Goal: Find specific fact: Find specific fact

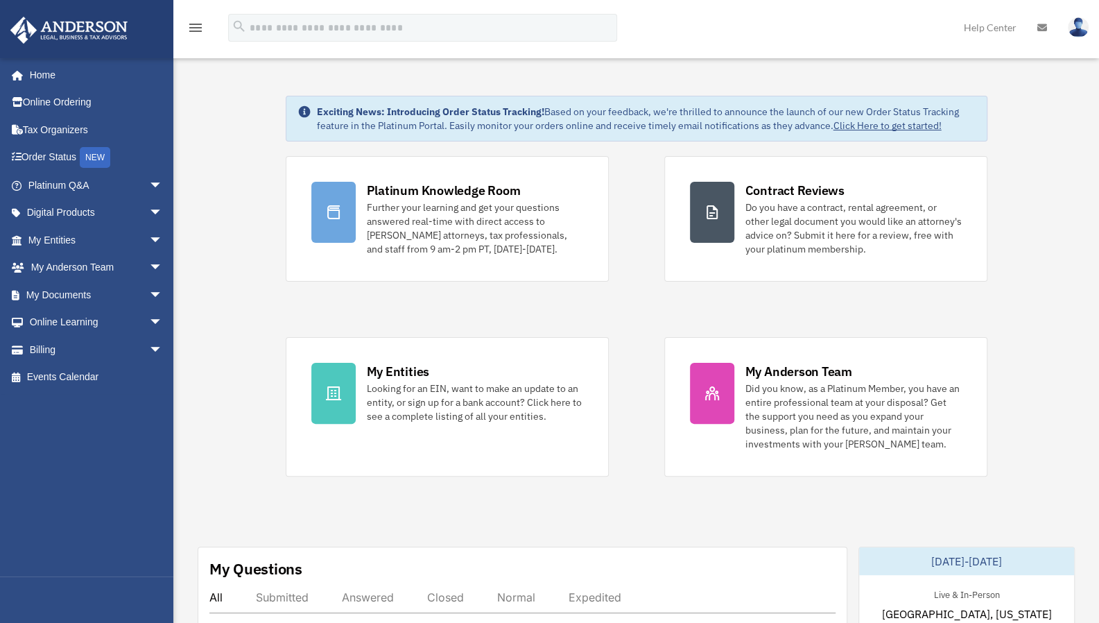
click at [149, 232] on span "arrow_drop_down" at bounding box center [163, 240] width 28 height 28
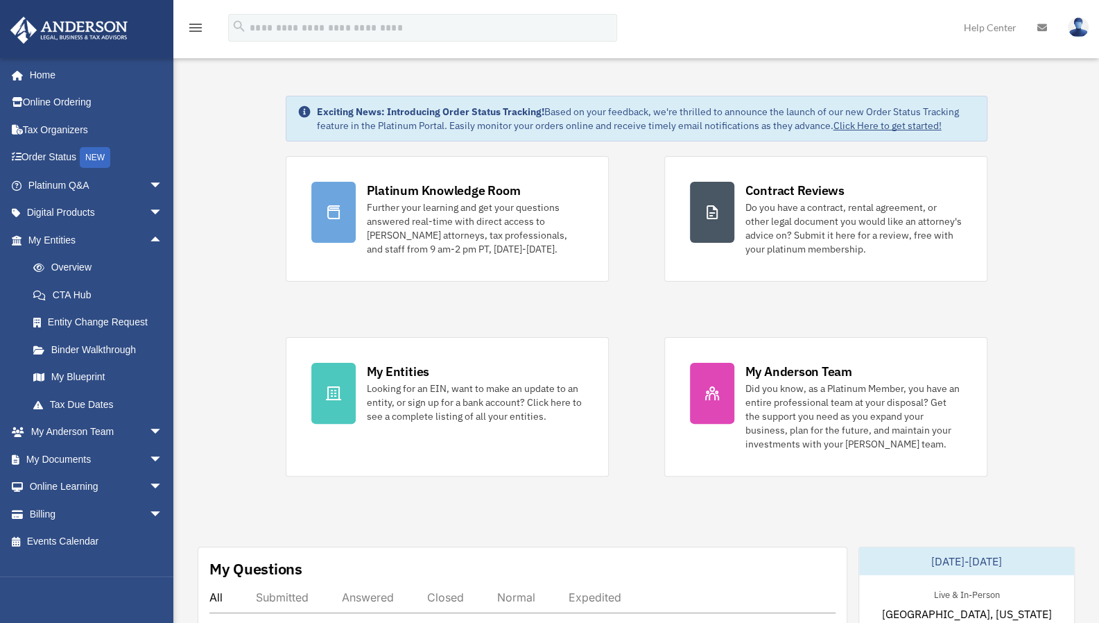
click at [92, 266] on link "Overview" at bounding box center [101, 268] width 164 height 28
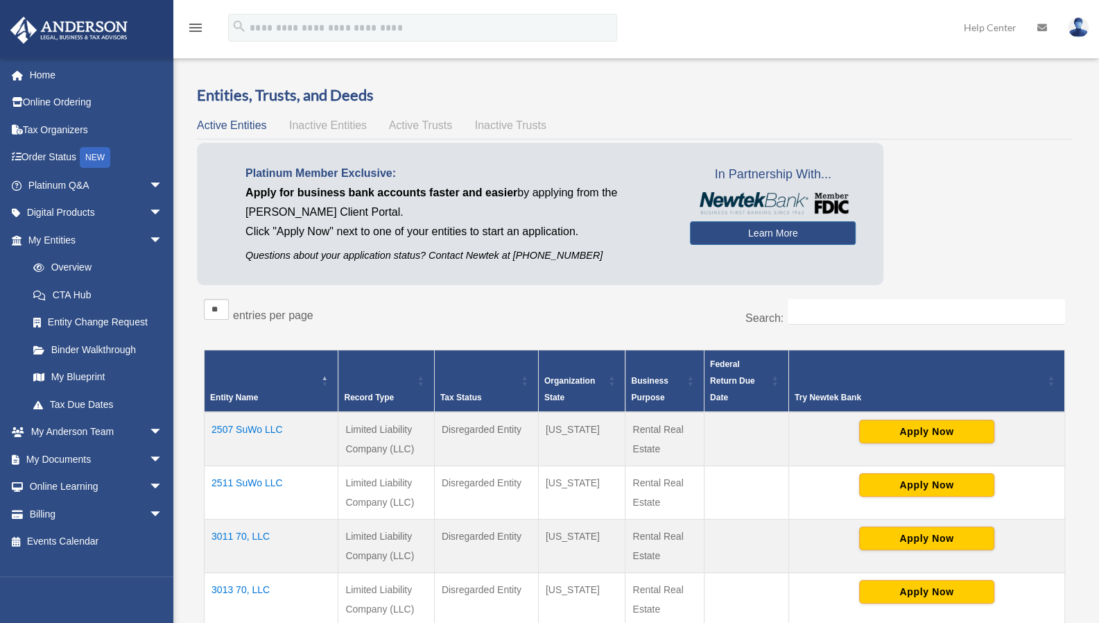
scroll to position [501, 0]
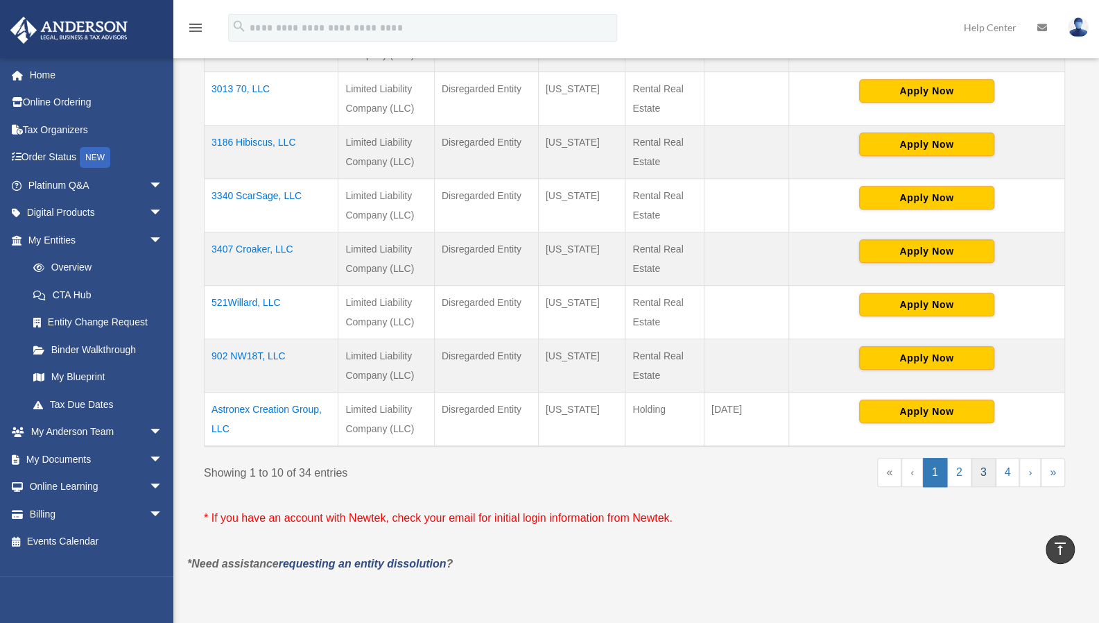
click at [979, 480] on link "3" at bounding box center [983, 472] width 24 height 29
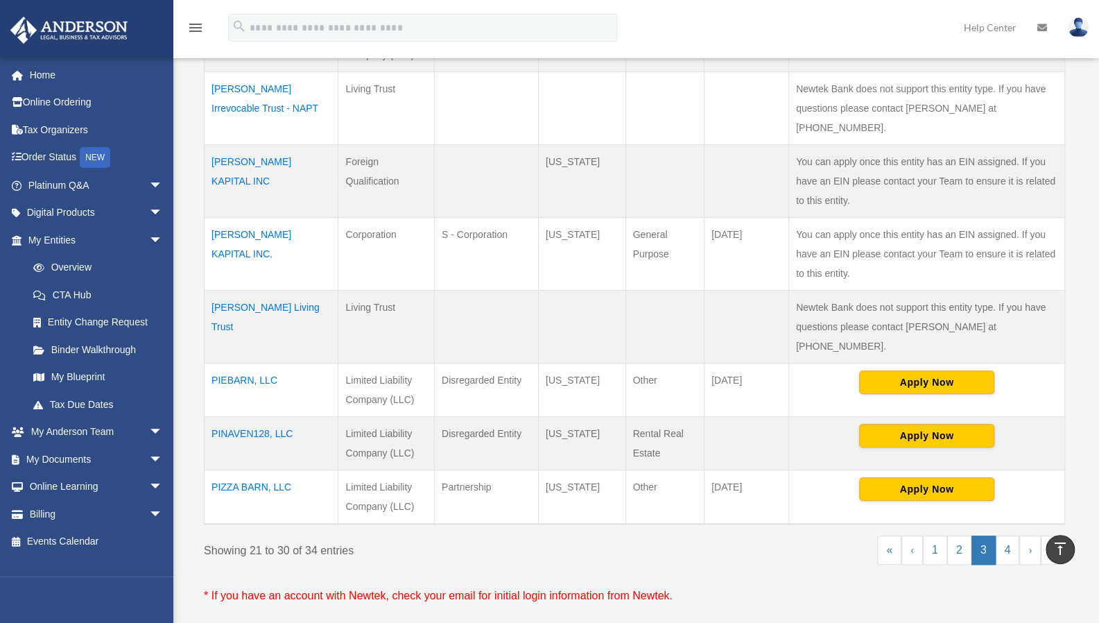
click at [277, 470] on td "PIZZA BARN, LLC" at bounding box center [272, 497] width 134 height 54
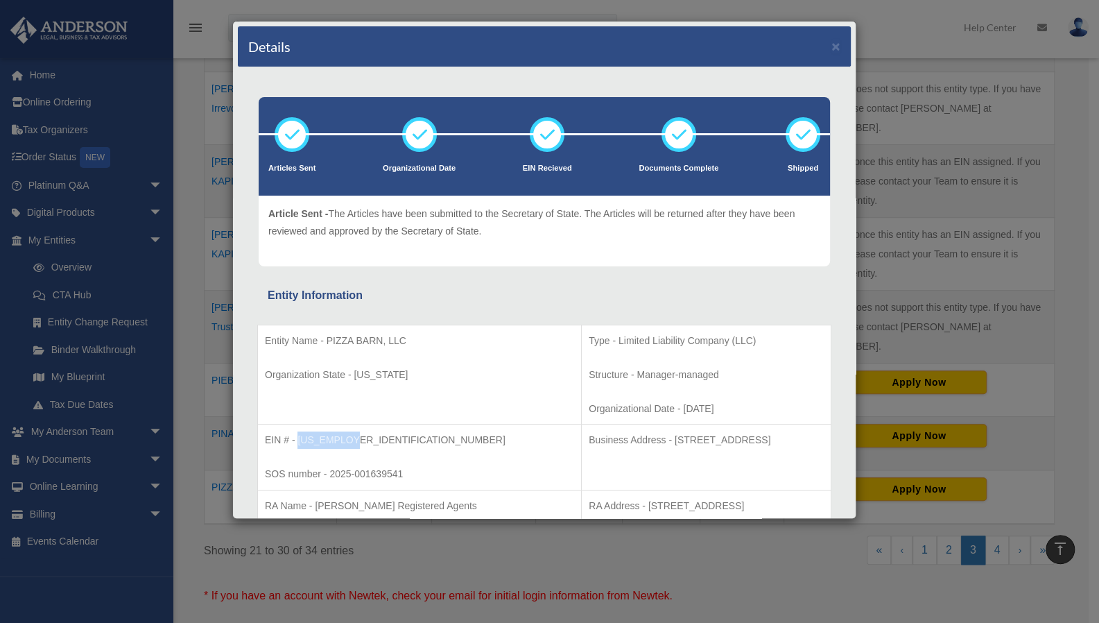
drag, startPoint x: 296, startPoint y: 436, endPoint x: 348, endPoint y: 439, distance: 52.1
click at [348, 439] on p "EIN # - [US_EMPLOYER_IDENTIFICATION_NUMBER]" at bounding box center [419, 439] width 309 height 17
copy p "[US_EMPLOYER_IDENTIFICATION_NUMBER]"
